Goal: Information Seeking & Learning: Learn about a topic

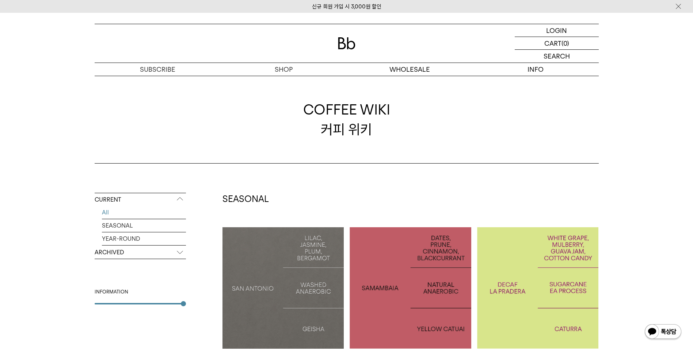
click at [343, 45] on img at bounding box center [347, 43] width 18 height 12
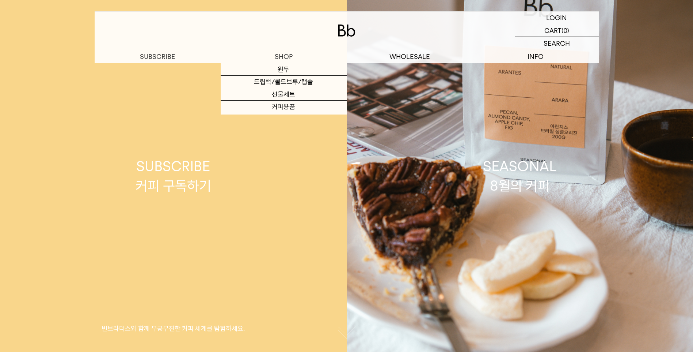
click at [163, 190] on div "SUBSCRIBE 커피 구독하기" at bounding box center [174, 175] width 76 height 39
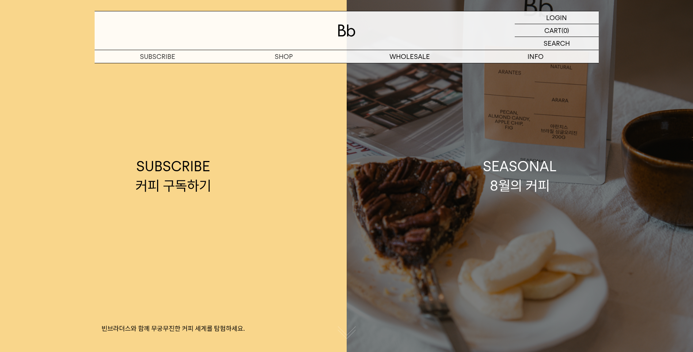
click at [534, 173] on div "SEASONAL 8월의 커피" at bounding box center [520, 175] width 74 height 39
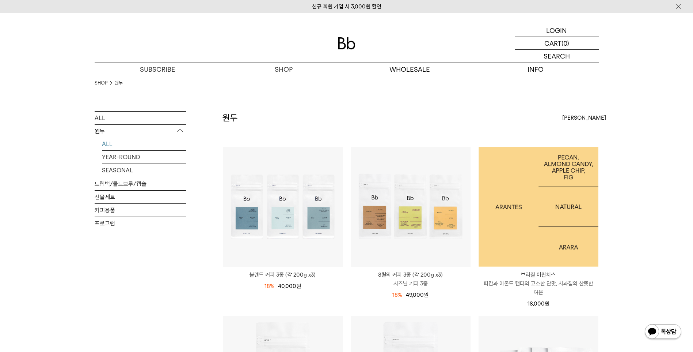
click at [534, 173] on img at bounding box center [539, 207] width 120 height 120
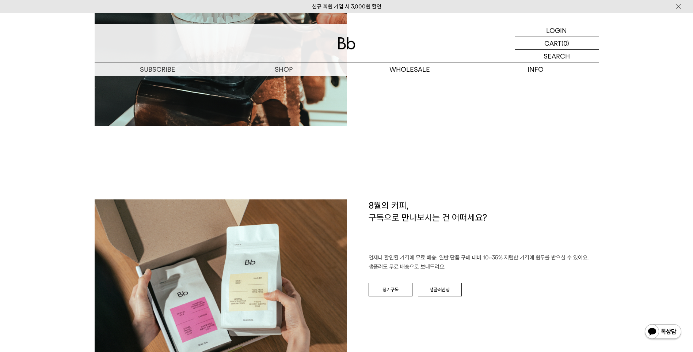
scroll to position [841, 0]
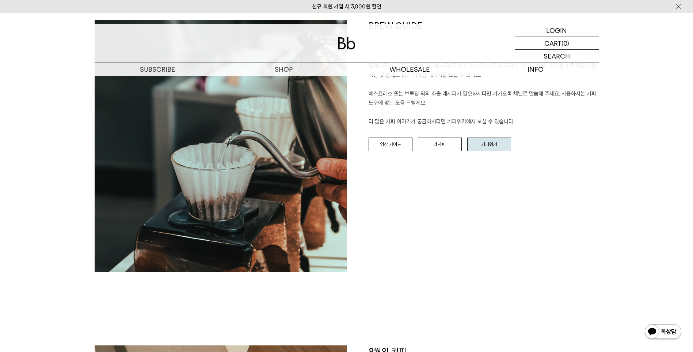
click at [500, 147] on link "커피위키" at bounding box center [489, 144] width 44 height 14
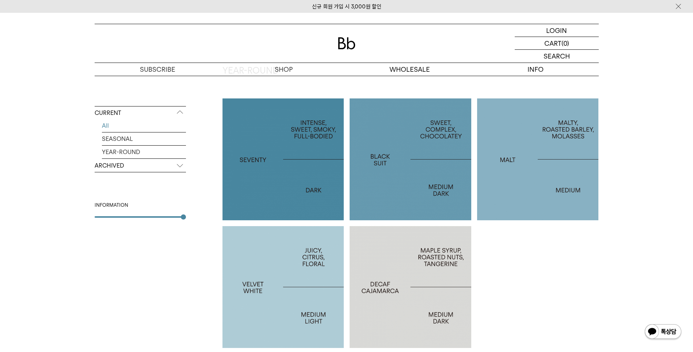
scroll to position [471, 0]
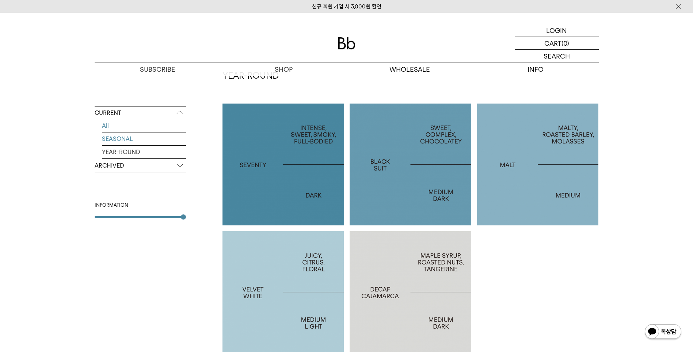
click at [113, 140] on link "SEASONAL" at bounding box center [144, 138] width 84 height 13
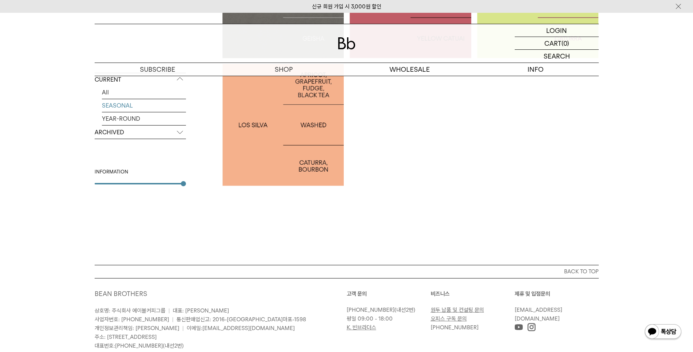
scroll to position [292, 0]
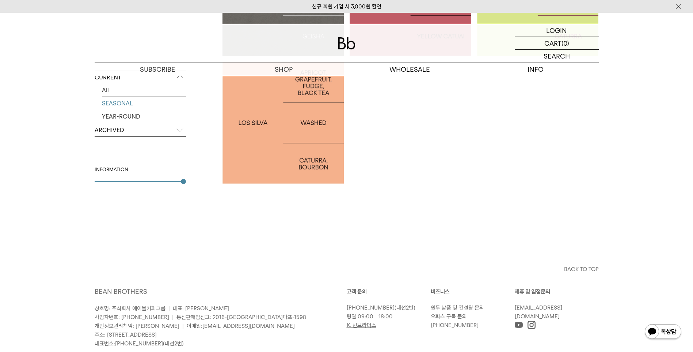
click at [132, 129] on p "ARCHIVED" at bounding box center [140, 130] width 91 height 13
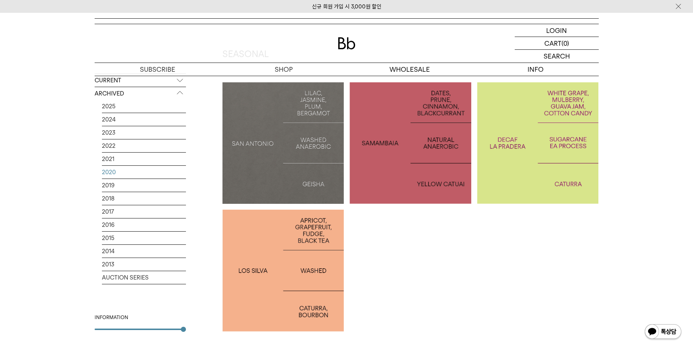
scroll to position [110, 0]
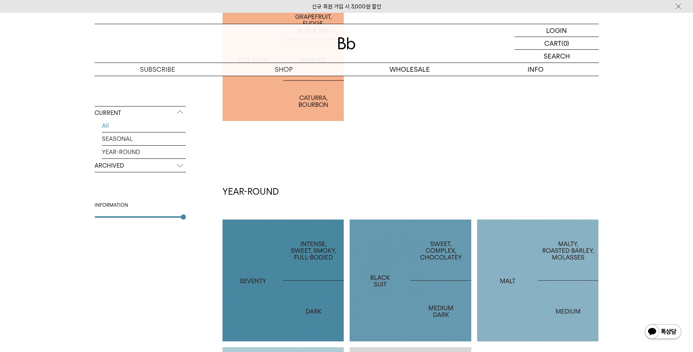
scroll to position [355, 0]
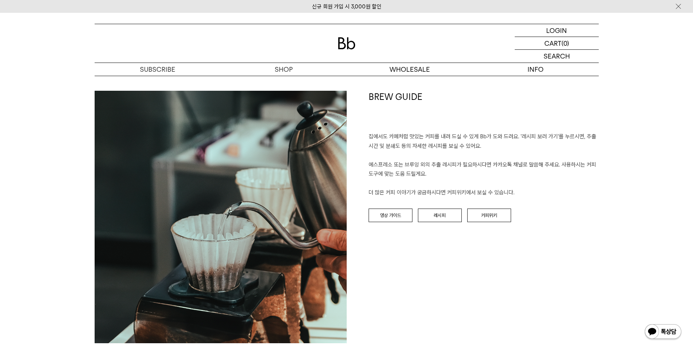
scroll to position [877, 0]
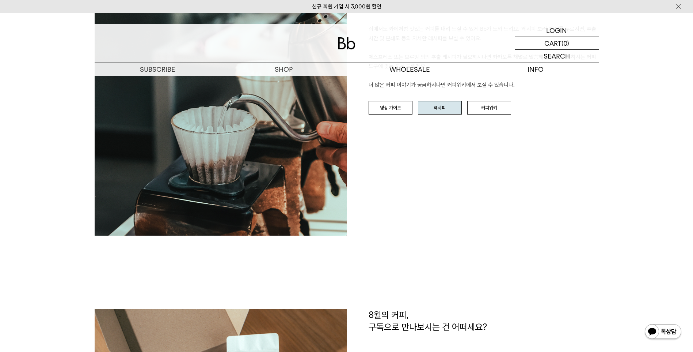
click at [439, 109] on link "레시피" at bounding box center [440, 108] width 44 height 14
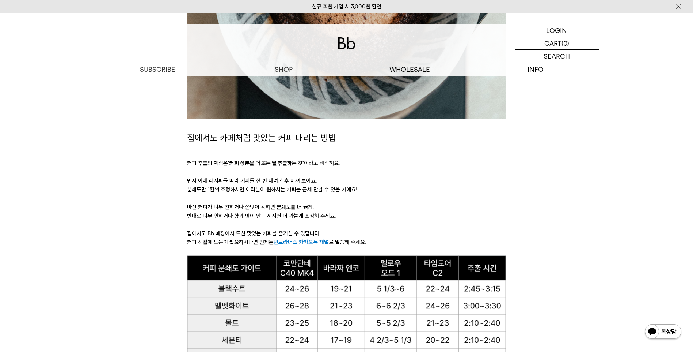
scroll to position [475, 0]
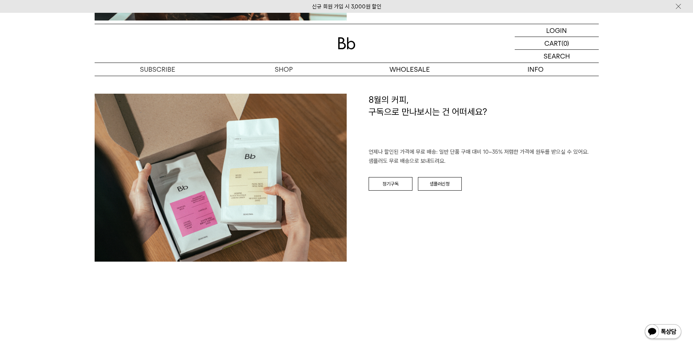
scroll to position [1084, 0]
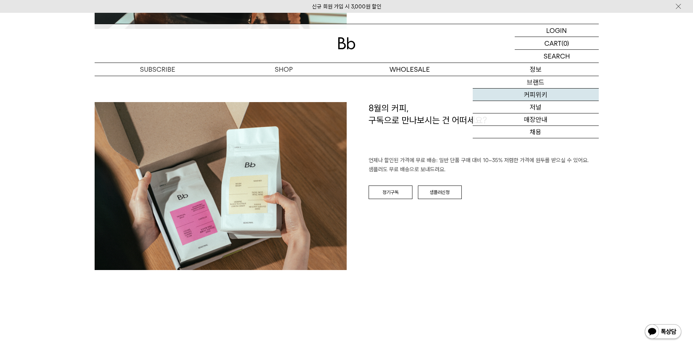
click at [546, 95] on link "커피위키" at bounding box center [536, 94] width 126 height 12
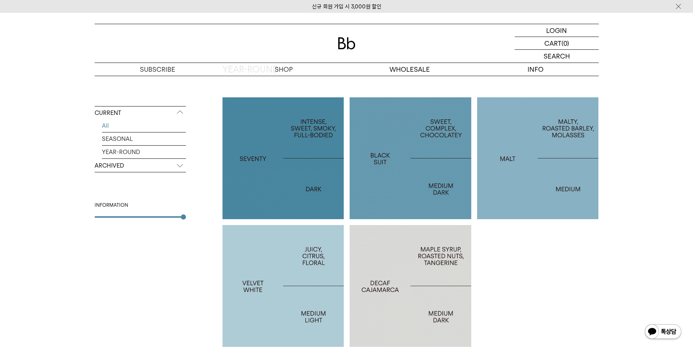
scroll to position [548, 0]
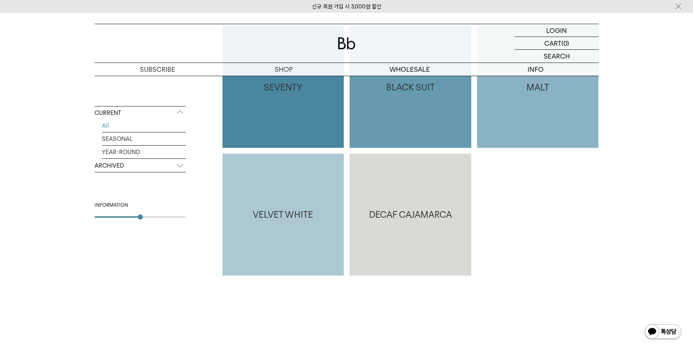
click at [144, 219] on div "CURRENT All SEASONAL YEAR-ROUND ARCHIVED 2025 2024 2023 2022 2021 2020 2019 201…" at bounding box center [140, 194] width 91 height 177
type input "*"
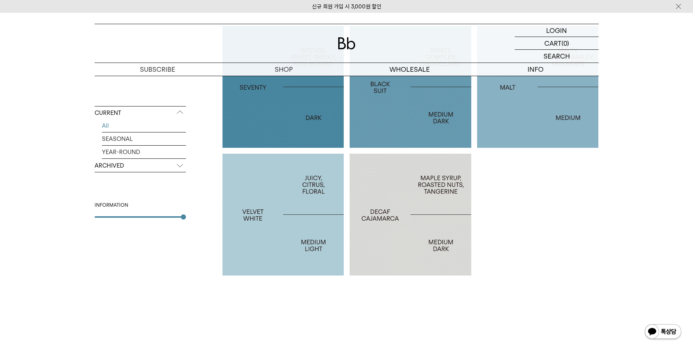
click at [176, 170] on p "ARCHIVED" at bounding box center [140, 165] width 91 height 13
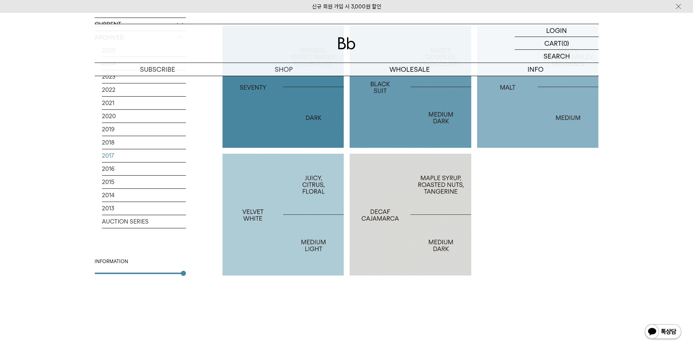
scroll to position [402, 0]
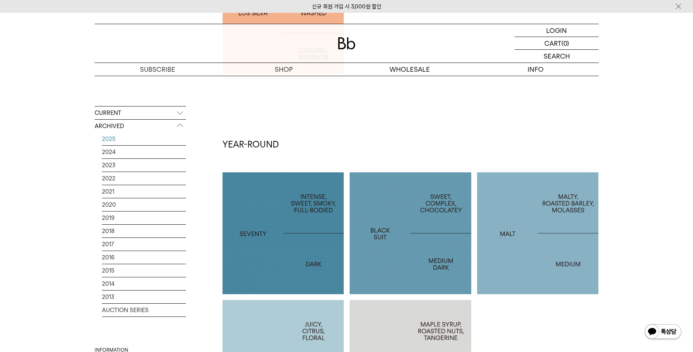
click at [114, 143] on link "2025" at bounding box center [144, 138] width 84 height 13
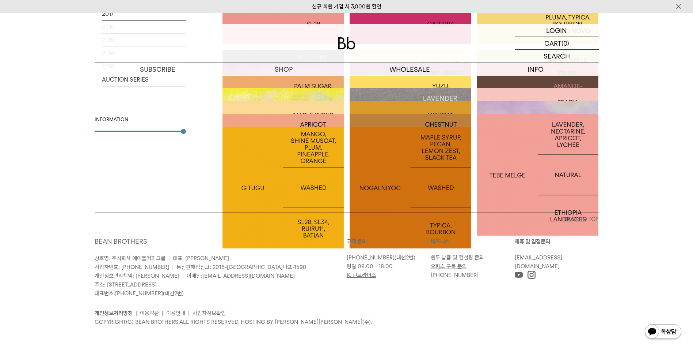
scroll to position [286, 0]
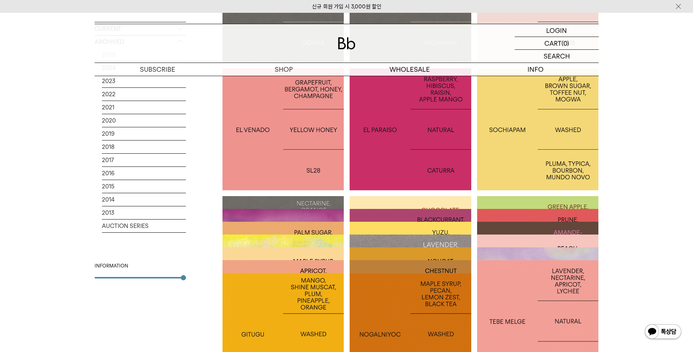
click at [304, 256] on p "POTOSI: PINK BOURBON" at bounding box center [284, 256] width 122 height 11
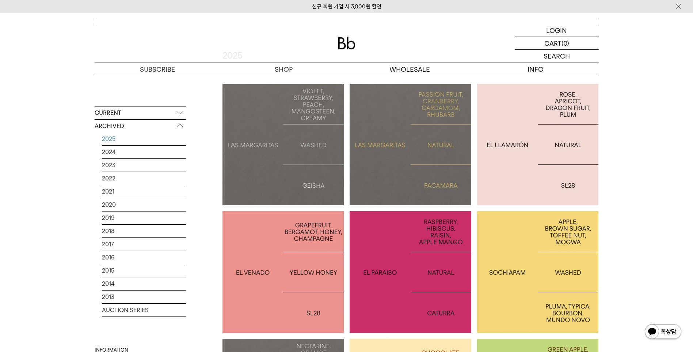
scroll to position [219, 0]
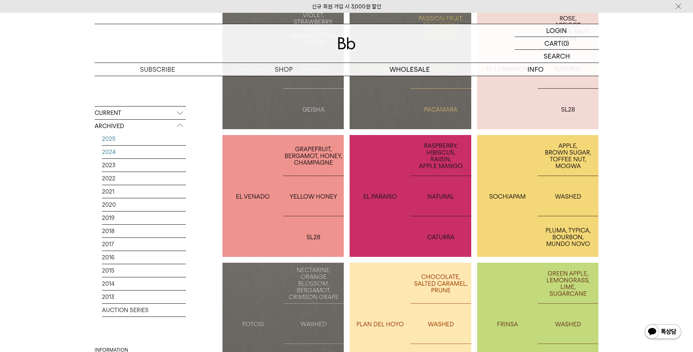
click at [108, 151] on link "2024" at bounding box center [144, 151] width 84 height 13
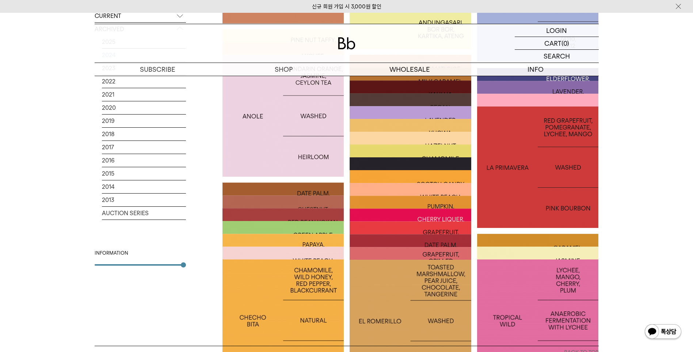
scroll to position [329, 0]
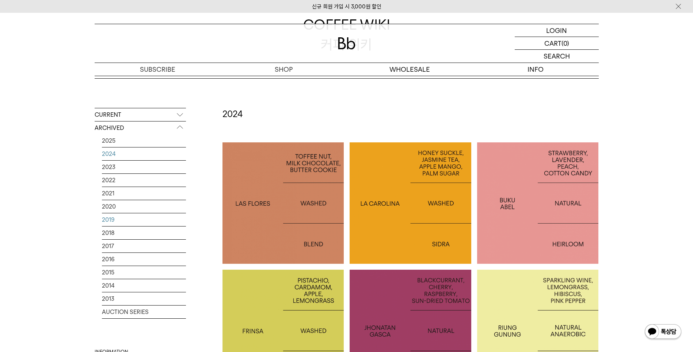
scroll to position [183, 0]
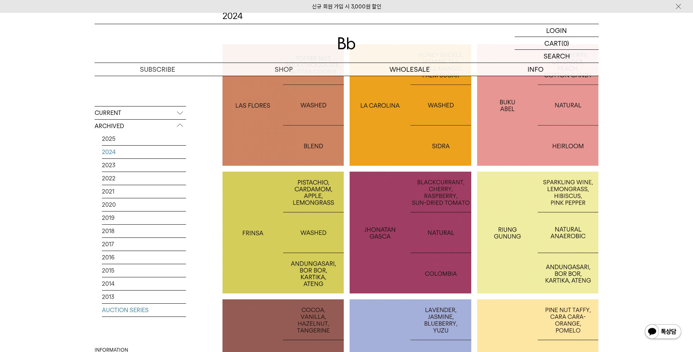
click at [132, 308] on link "AUCTION SERIES" at bounding box center [144, 309] width 84 height 13
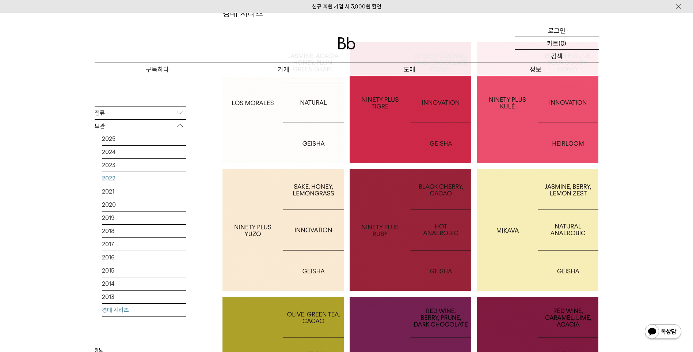
scroll to position [183, 0]
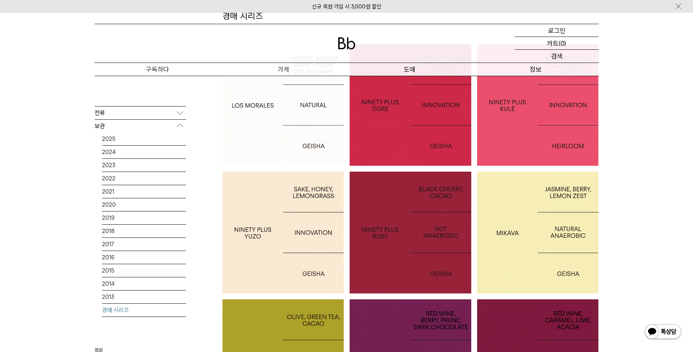
click at [131, 115] on p "전류" at bounding box center [140, 112] width 91 height 13
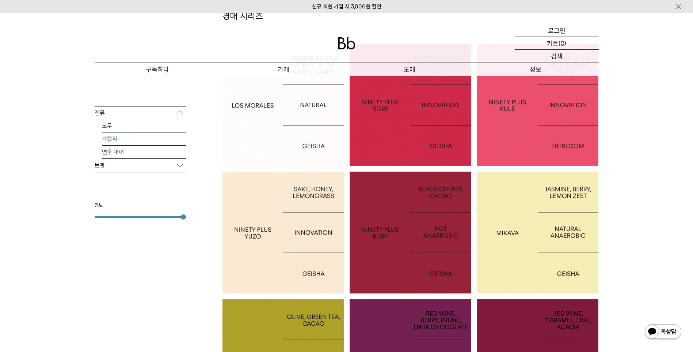
click at [130, 138] on link "계절적" at bounding box center [144, 138] width 84 height 13
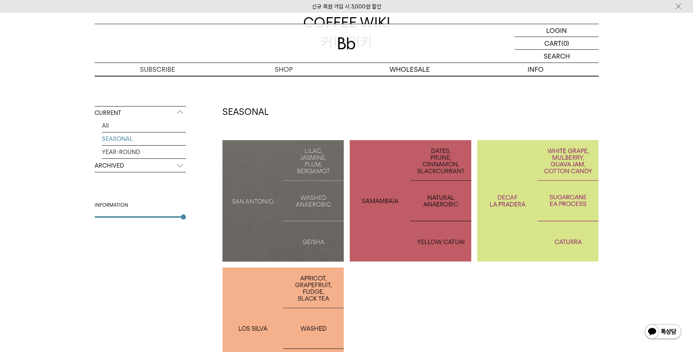
scroll to position [87, 0]
click at [127, 128] on link "All" at bounding box center [144, 125] width 84 height 13
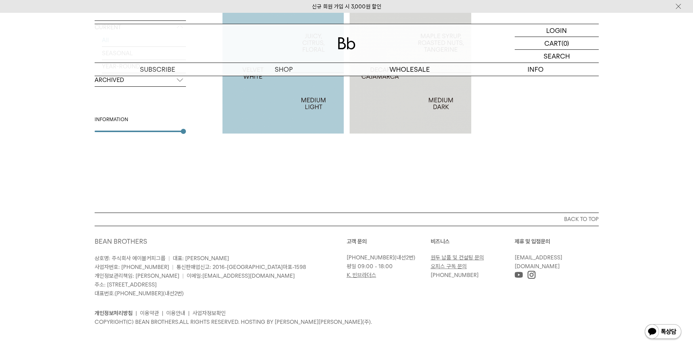
scroll to position [544, 0]
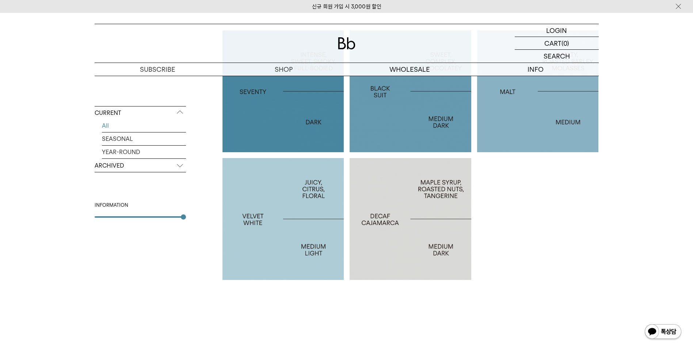
click at [134, 165] on p "ARCHIVED" at bounding box center [140, 165] width 91 height 13
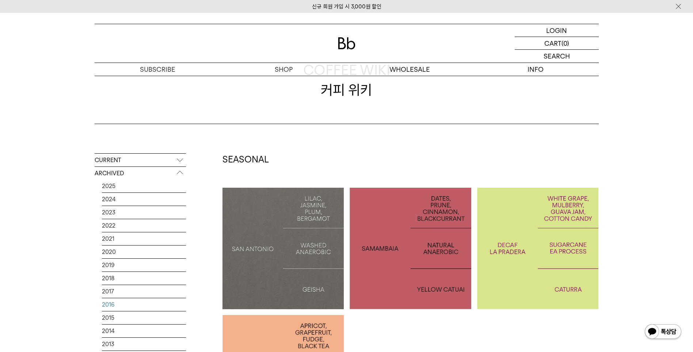
scroll to position [0, 0]
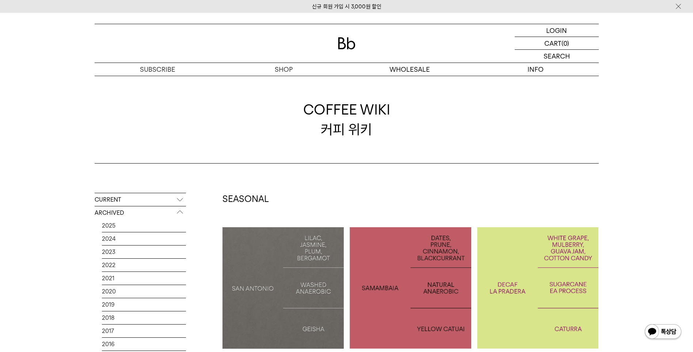
click at [667, 334] on img at bounding box center [663, 332] width 38 height 18
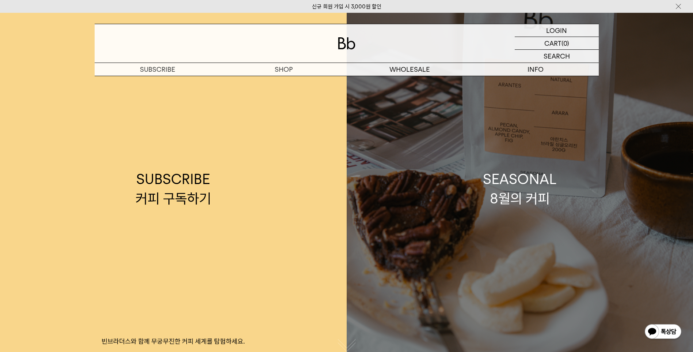
click at [561, 177] on link "SEASONAL 8월의 커피" at bounding box center [520, 189] width 347 height 352
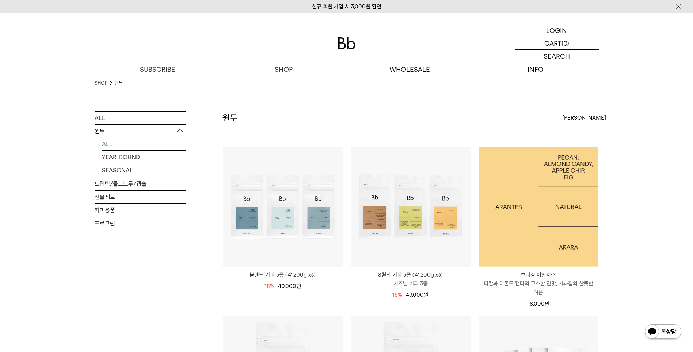
click at [504, 239] on img at bounding box center [539, 207] width 120 height 120
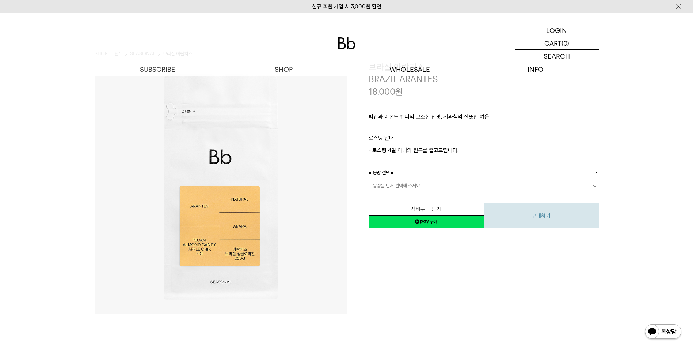
scroll to position [73, 0]
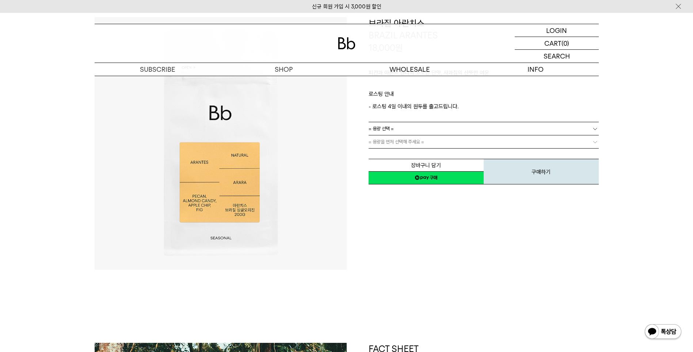
click at [543, 225] on div "**********" at bounding box center [473, 143] width 252 height 252
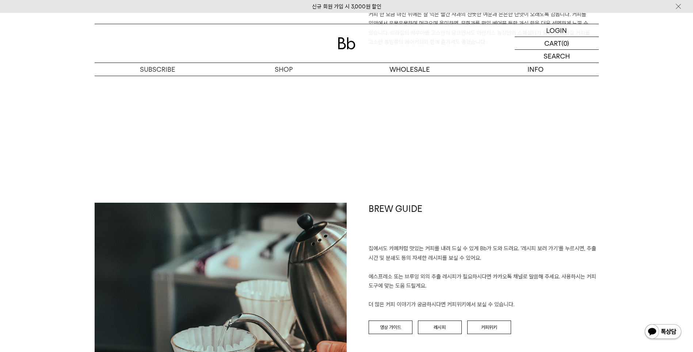
scroll to position [731, 0]
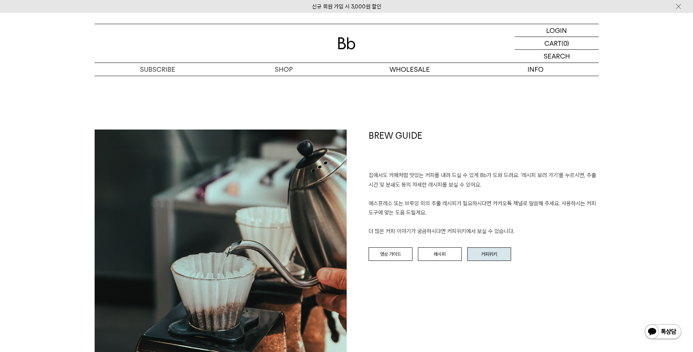
click at [497, 253] on link "커피위키" at bounding box center [489, 254] width 44 height 14
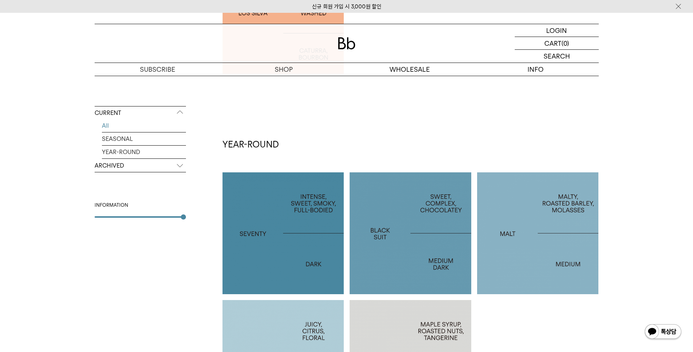
scroll to position [548, 0]
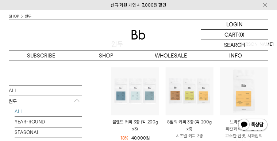
scroll to position [62, 0]
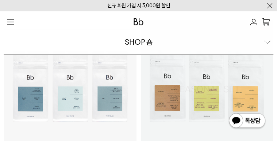
drag, startPoint x: 378, startPoint y: 0, endPoint x: 197, endPoint y: 61, distance: 191.6
click at [197, 61] on div at bounding box center [207, 86] width 133 height 133
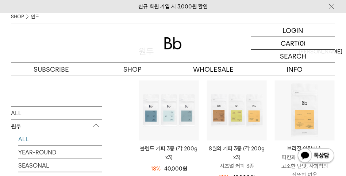
scroll to position [64, 0]
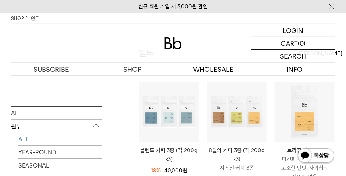
click at [272, 140] on li "브라질 아란치스 [GEOGRAPHIC_DATA] ARANTES 피칸과 아몬드 캔디의 고소한 단맛, 사과칩의 산뜻한 여운 18,000 원" at bounding box center [305, 141] width 68 height 118
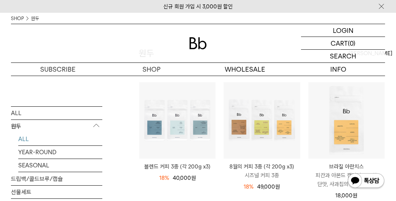
drag, startPoint x: 327, startPoint y: 0, endPoint x: 314, endPoint y: 173, distance: 173.0
click at [277, 140] on div "18% 60,000원 49,000 원" at bounding box center [262, 186] width 76 height 9
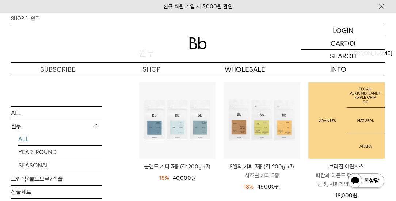
click at [346, 117] on img at bounding box center [346, 120] width 76 height 76
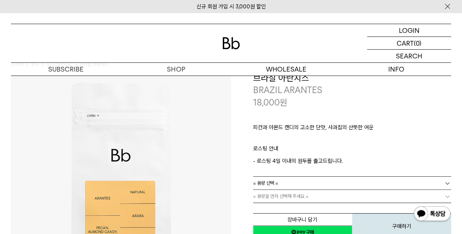
scroll to position [10, 0]
